Goal: Information Seeking & Learning: Learn about a topic

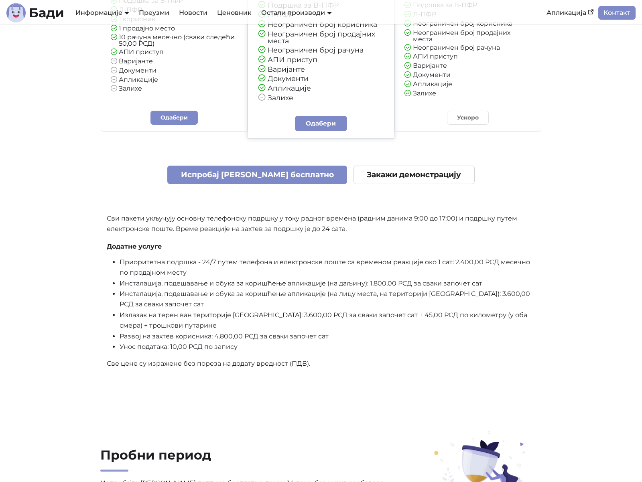
scroll to position [1984, 0]
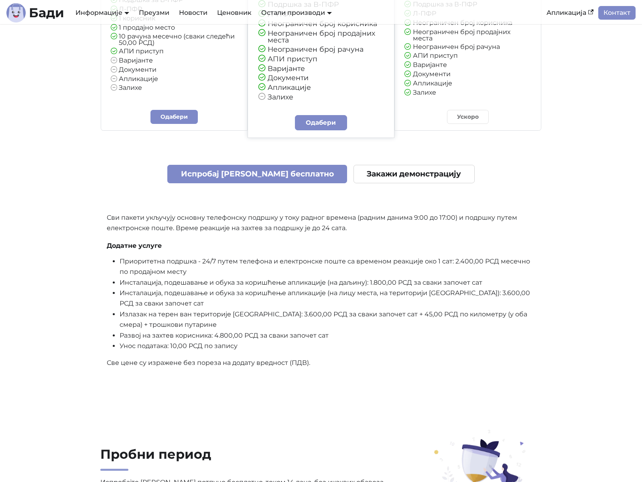
click at [517, 309] on li "Излазак на терен ван територије Београда: 3.600,00 РСД за сваки започет сат + 4…" at bounding box center [328, 319] width 416 height 21
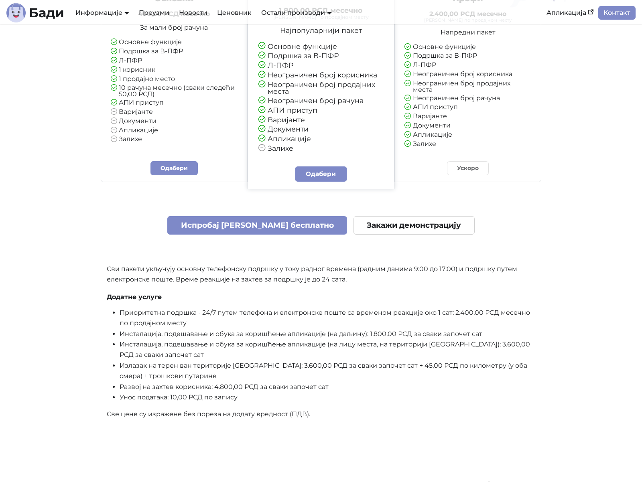
scroll to position [1949, 0]
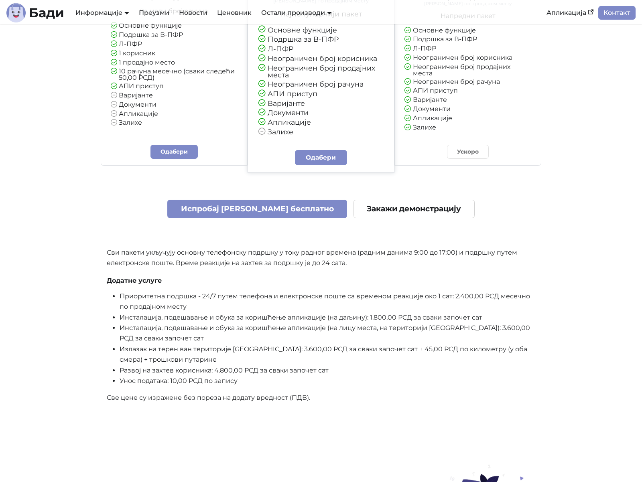
click at [339, 370] on li "Развој на захтев корисника: 4.800,00 РСД за сваки започет сат" at bounding box center [328, 371] width 416 height 10
